Goal: Find specific page/section: Find specific page/section

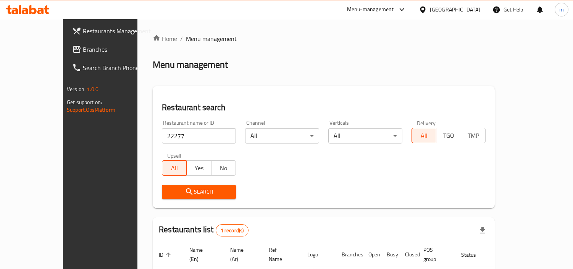
scroll to position [57, 0]
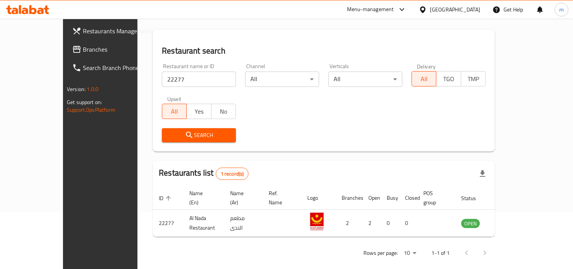
click at [444, 9] on div "United Arab Emirates" at bounding box center [455, 9] width 50 height 8
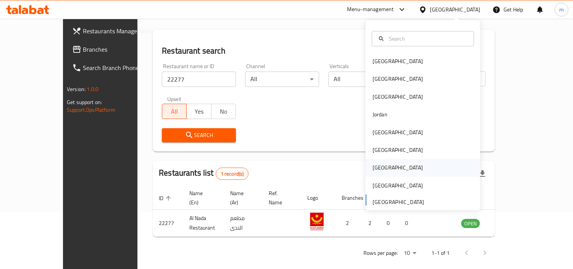
click at [373, 165] on div "[GEOGRAPHIC_DATA]" at bounding box center [398, 168] width 50 height 8
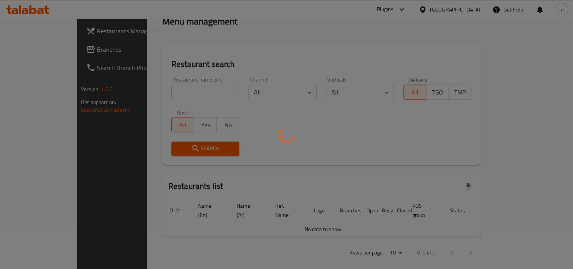
scroll to position [57, 0]
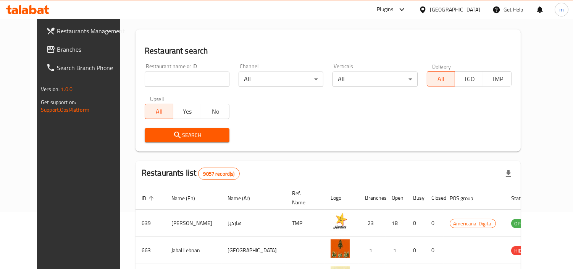
click at [64, 51] on span "Branches" at bounding box center [92, 49] width 70 height 9
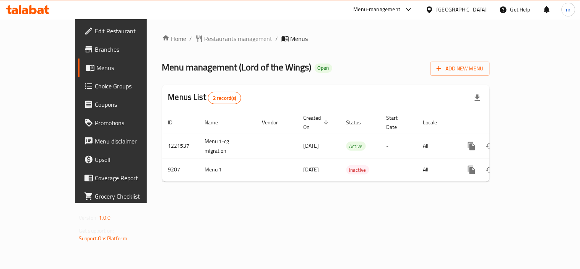
click at [204, 40] on span "Restaurants management" at bounding box center [238, 38] width 68 height 9
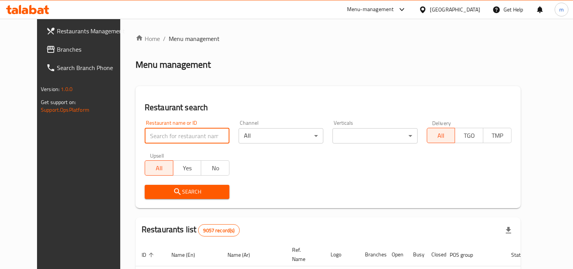
click at [177, 138] on input "search" at bounding box center [187, 135] width 85 height 15
paste input "5558"
type input "5558"
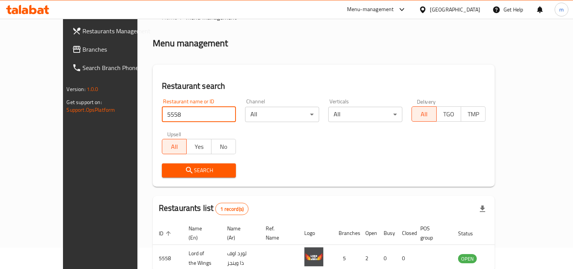
scroll to position [57, 0]
